Goal: Information Seeking & Learning: Find specific fact

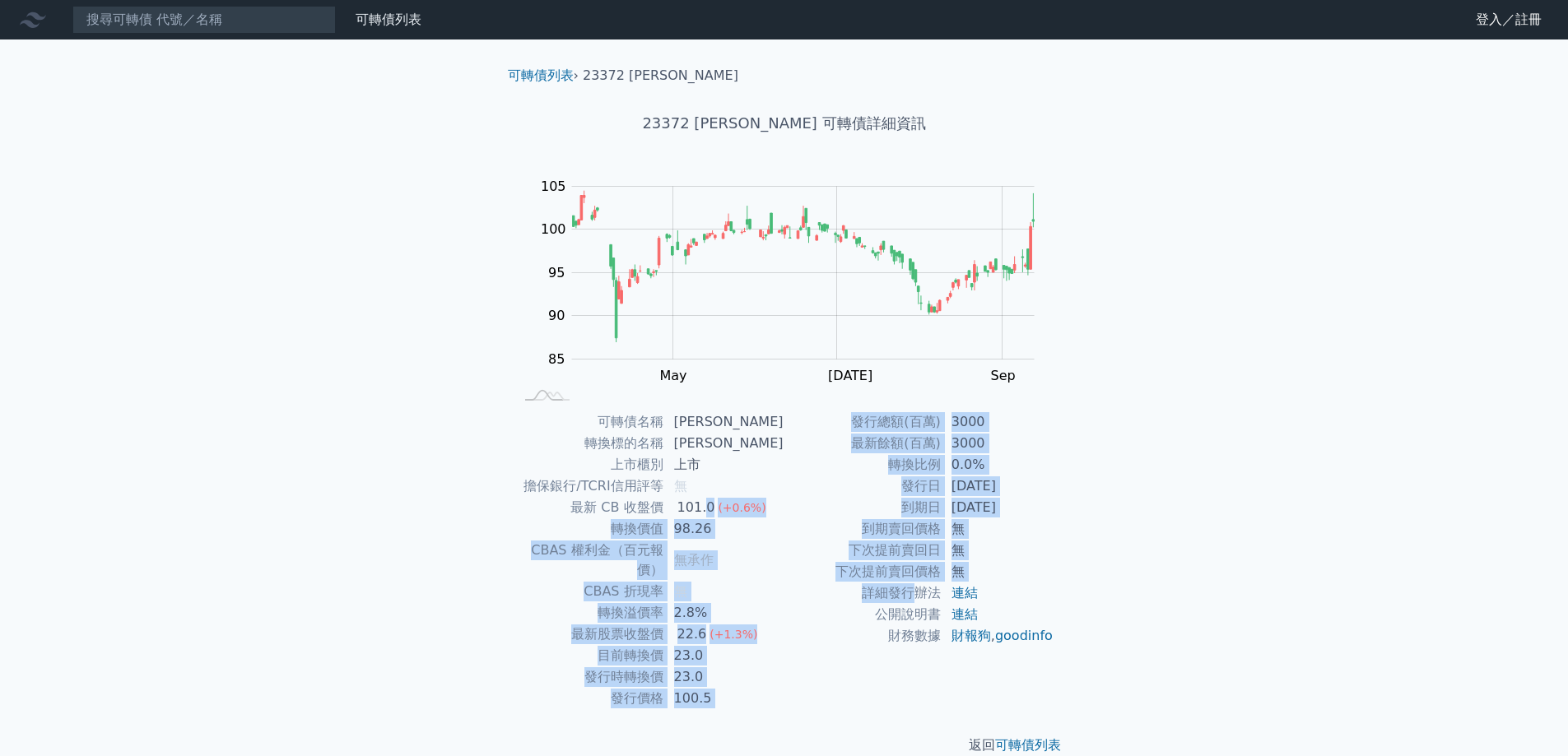
drag, startPoint x: 709, startPoint y: 514, endPoint x: 913, endPoint y: 596, distance: 219.9
click at [913, 596] on div "可轉債名稱 [PERSON_NAME] 轉換標的名稱 [PERSON_NAME] 上市櫃別 上市 擔保銀行/TCRI信用評等 無 最新 CB 收盤價 101.…" at bounding box center [785, 560] width 580 height 298
click at [938, 489] on td "發行日" at bounding box center [863, 486] width 157 height 21
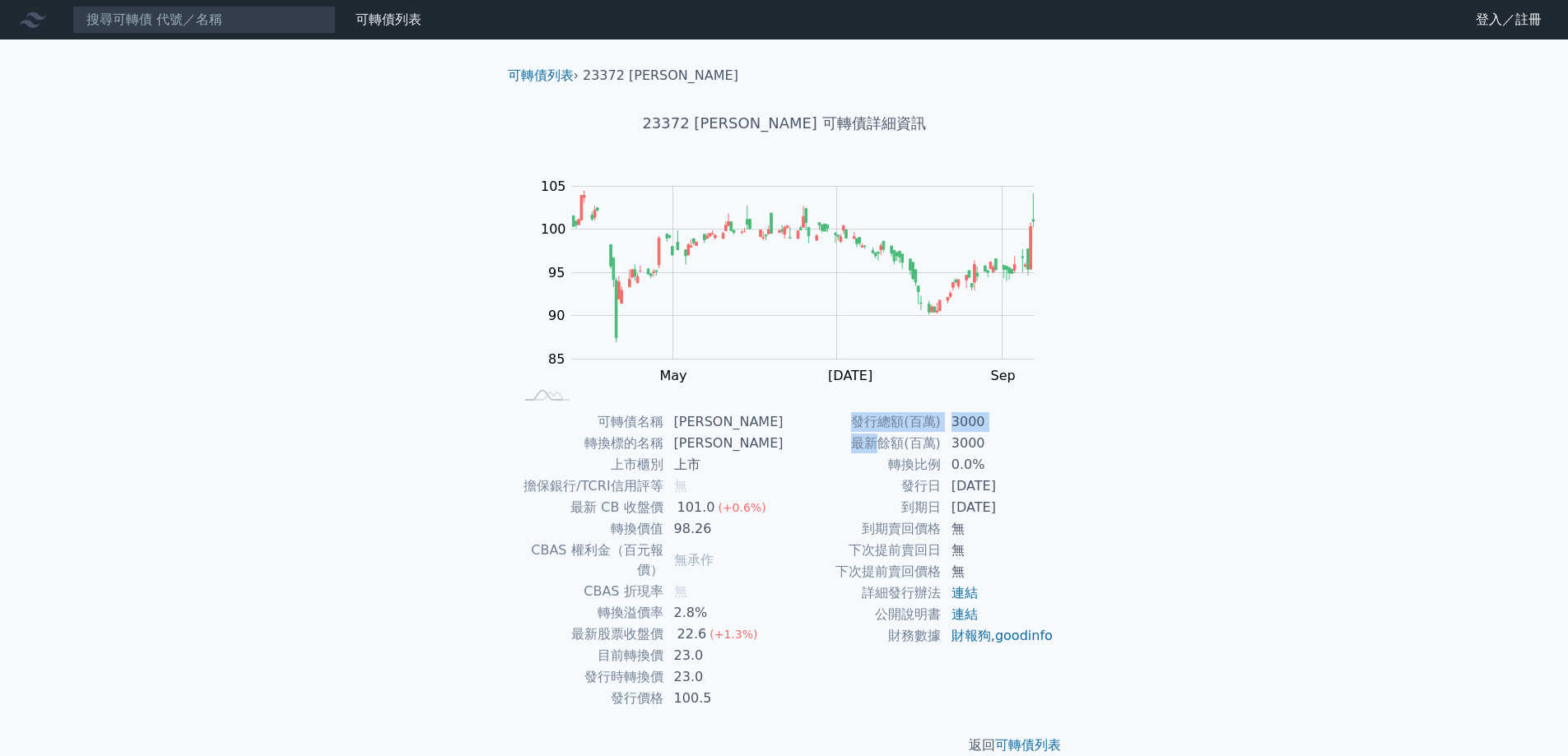
drag, startPoint x: 883, startPoint y: 438, endPoint x: 1060, endPoint y: 607, distance: 244.7
click at [1060, 607] on div "可轉債名稱 旺宏二 轉換標的名稱 旺宏 上市櫃別 上市 擔保銀行/TCRI信用評等 無 最新 CB 收盤價 101.0 (+0.6%) 轉換價值 98.26 …" at bounding box center [785, 560] width 580 height 298
click at [1062, 597] on div "可轉債名稱 旺宏二 轉換標的名稱 旺宏 上市櫃別 上市 擔保銀行/TCRI信用評等 無 最新 CB 收盤價 101.0 (+0.6%) 轉換價值 98.26 …" at bounding box center [785, 560] width 580 height 298
drag, startPoint x: 777, startPoint y: 131, endPoint x: 733, endPoint y: 130, distance: 44.0
click at [733, 130] on h1 "23372 [PERSON_NAME] 可轉債詳細資訊" at bounding box center [785, 123] width 580 height 23
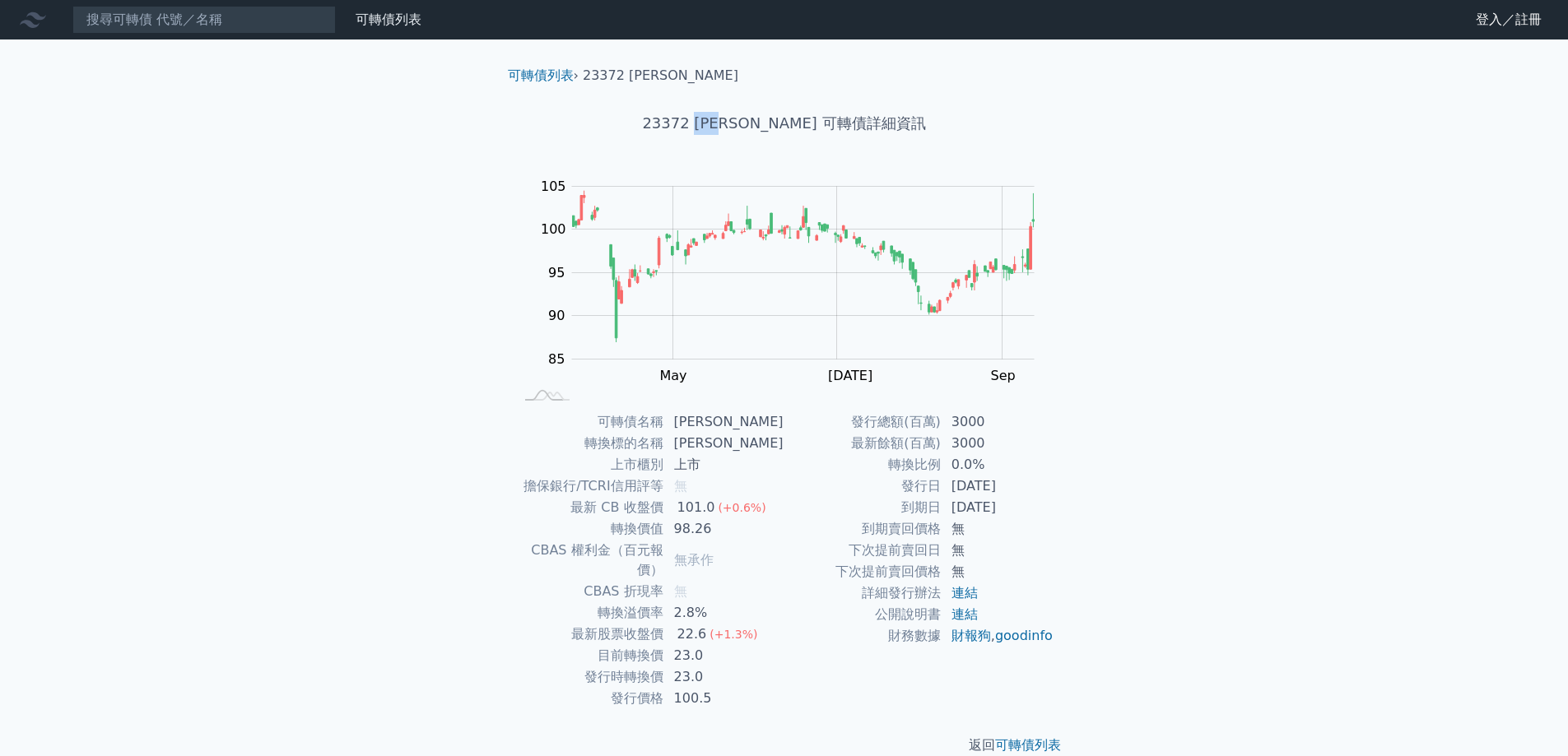
copy h1 "[PERSON_NAME]"
click at [139, 22] on input at bounding box center [204, 19] width 263 height 28
paste input "[PERSON_NAME]"
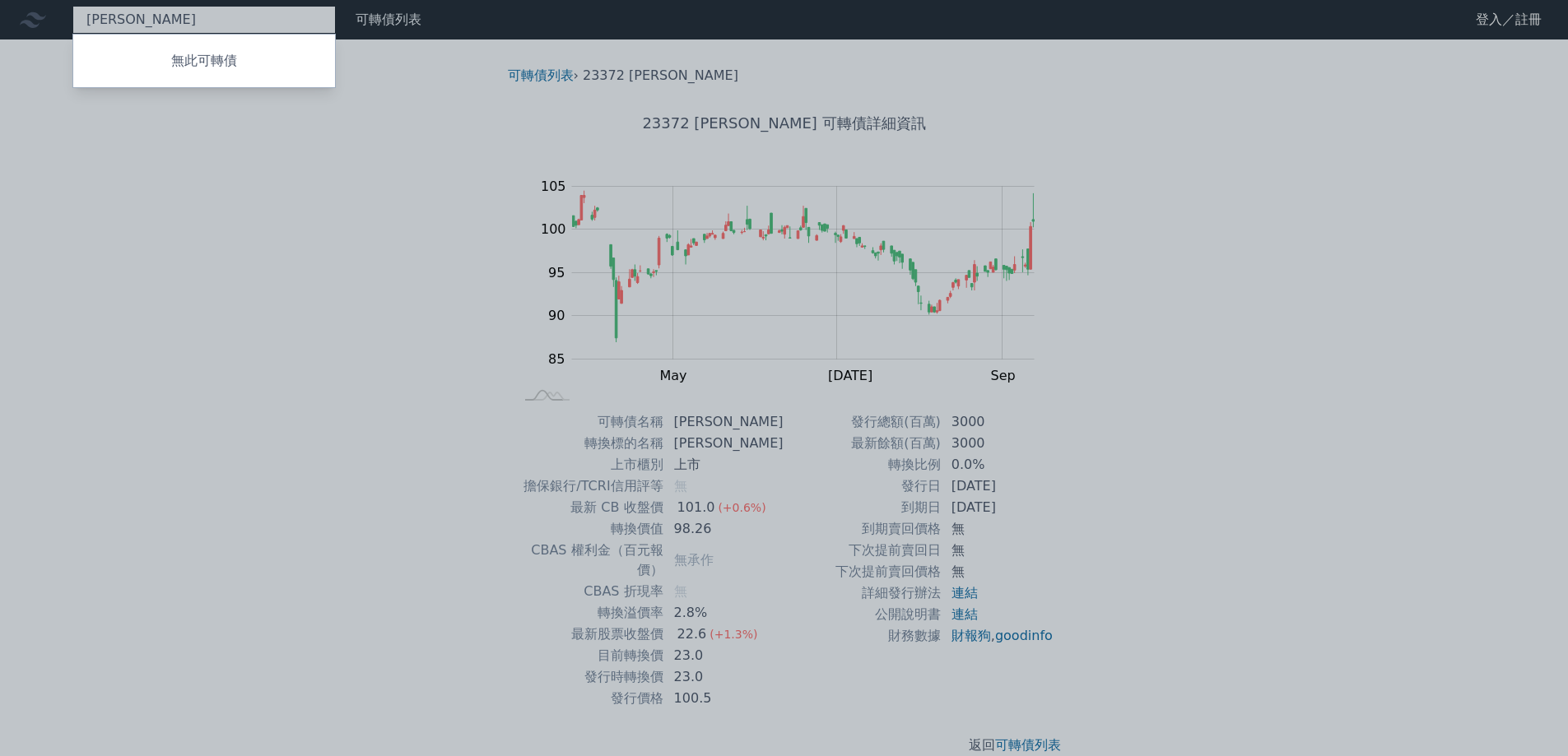
type input "旺宏一"
drag, startPoint x: 137, startPoint y: 17, endPoint x: 61, endPoint y: 20, distance: 76.1
click at [61, 20] on div at bounding box center [784, 378] width 1568 height 756
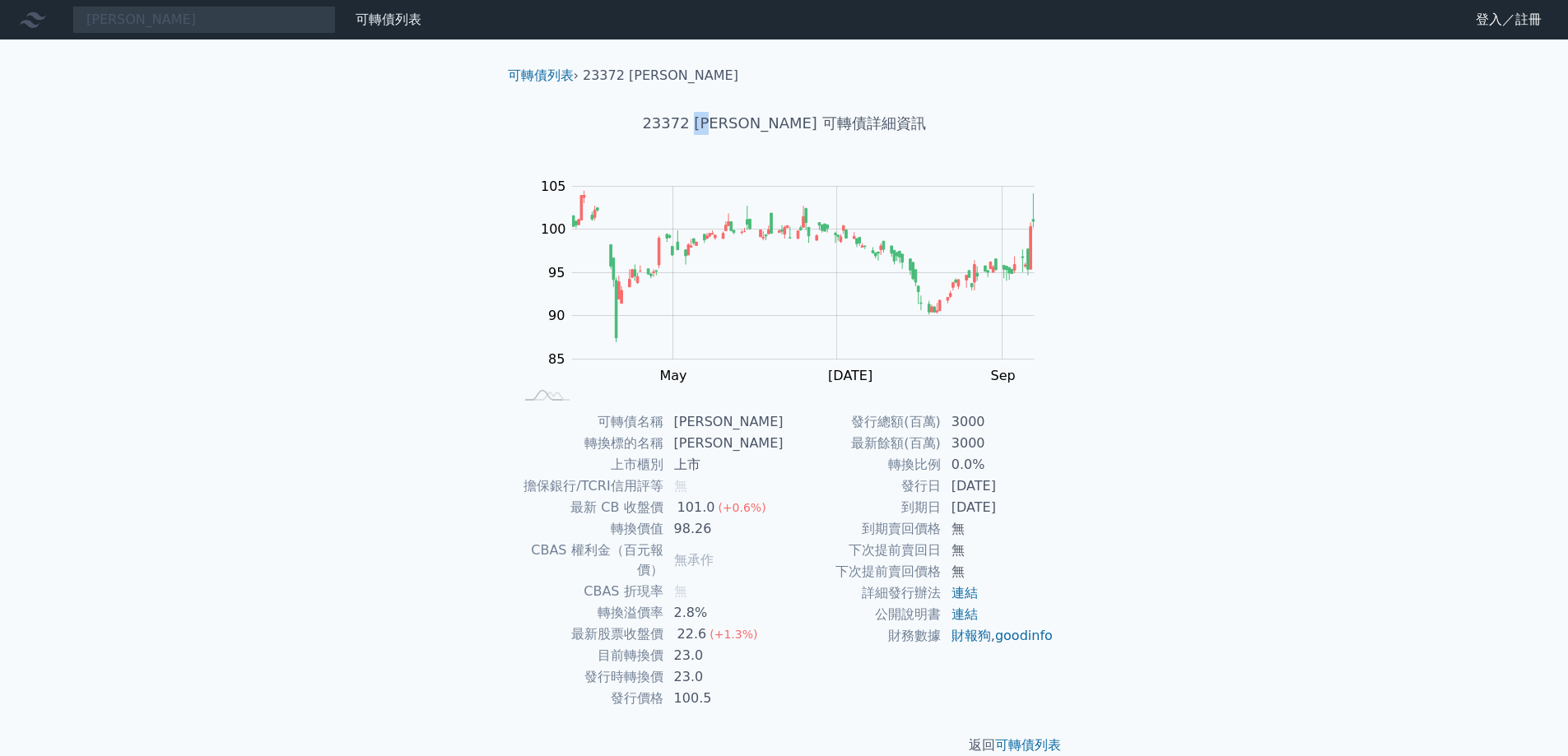
drag, startPoint x: 732, startPoint y: 128, endPoint x: 764, endPoint y: 121, distance: 32.8
click at [764, 121] on h1 "23372 [PERSON_NAME] 可轉債詳細資訊" at bounding box center [785, 123] width 580 height 23
